Goal: Entertainment & Leisure: Consume media (video, audio)

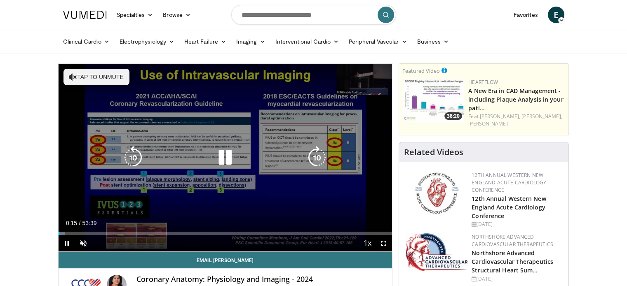
click at [75, 76] on icon "Video Player" at bounding box center [73, 77] width 8 height 8
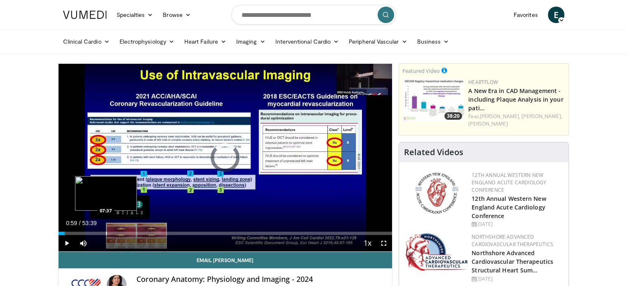
click at [106, 230] on div "Loaded : 1.86% 00:59 07:37" at bounding box center [226, 231] width 334 height 8
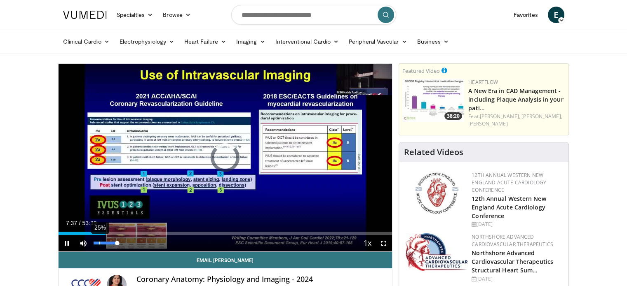
click at [99, 244] on div "25%" at bounding box center [105, 243] width 23 height 3
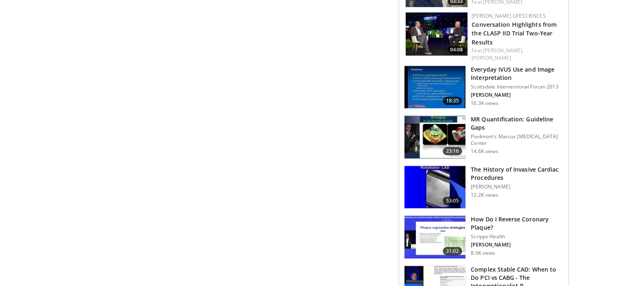
scroll to position [639, 0]
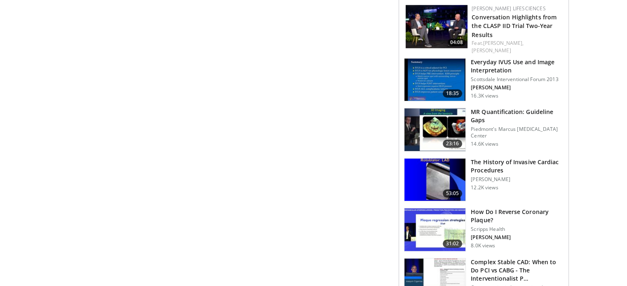
click at [435, 159] on img at bounding box center [434, 180] width 61 height 43
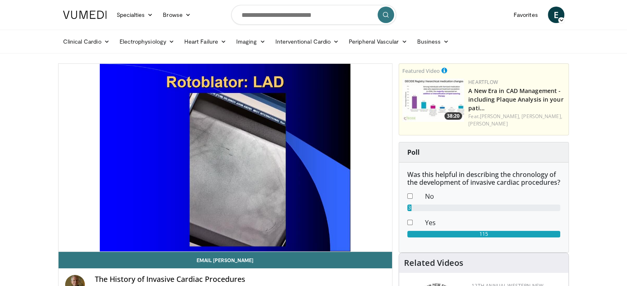
click at [105, 243] on video-js "**********" at bounding box center [226, 158] width 334 height 188
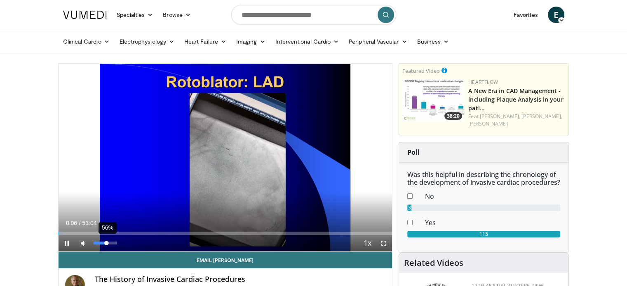
click at [106, 242] on div "56%" at bounding box center [105, 243] width 23 height 3
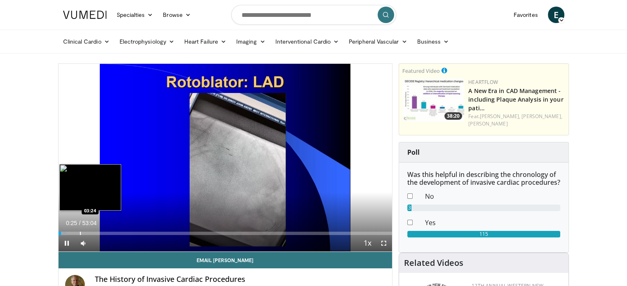
click at [80, 231] on div "Loaded : 2.51% 00:25 03:24" at bounding box center [226, 231] width 334 height 8
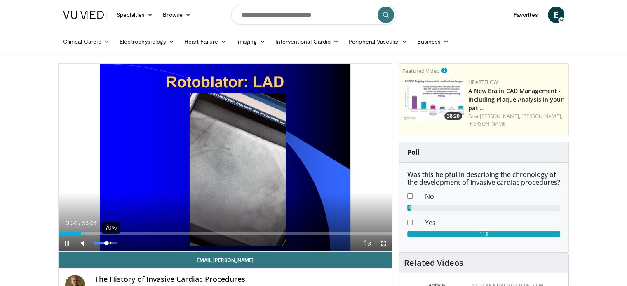
click at [110, 244] on div "70%" at bounding box center [105, 243] width 23 height 3
click at [101, 244] on div "33%" at bounding box center [105, 243] width 23 height 3
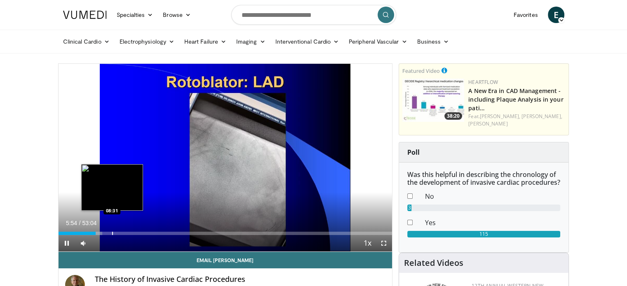
click at [112, 232] on div "Progress Bar" at bounding box center [112, 233] width 1 height 3
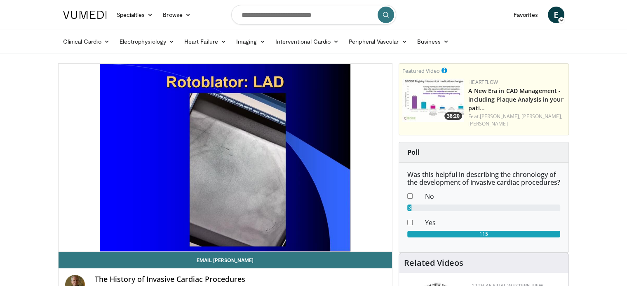
click at [103, 244] on div "10 seconds Tap to unmute" at bounding box center [226, 158] width 334 height 188
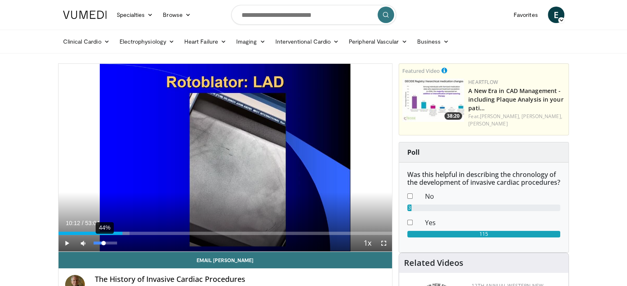
click at [104, 244] on div "44%" at bounding box center [105, 243] width 23 height 3
click at [65, 244] on span "Video Player" at bounding box center [67, 243] width 16 height 16
click at [66, 243] on span "Video Player" at bounding box center [67, 243] width 16 height 16
